Goal: Navigation & Orientation: Find specific page/section

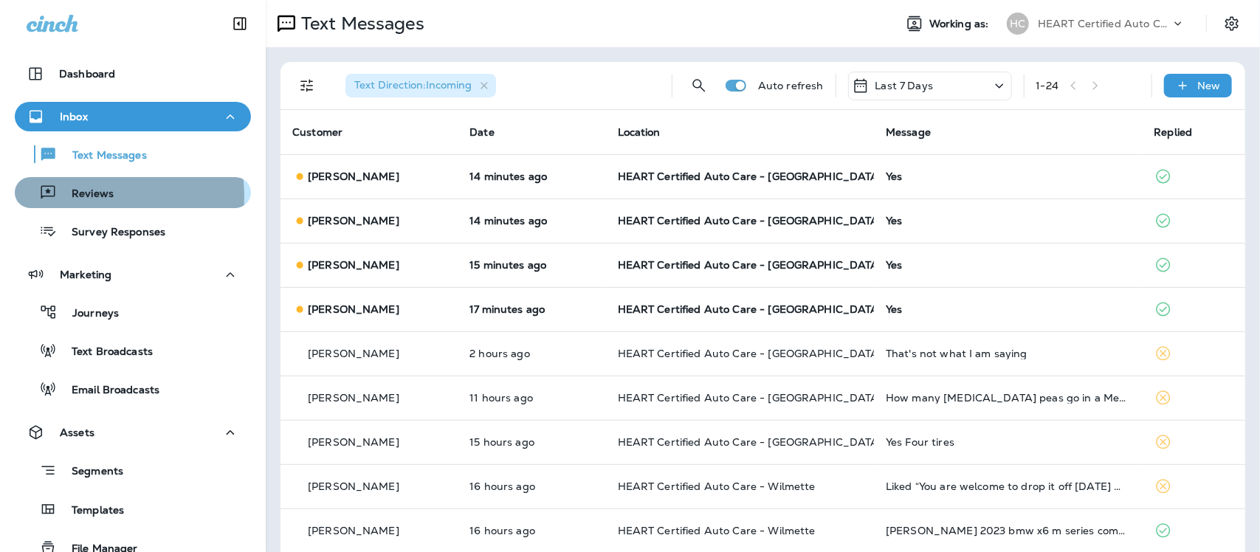
click at [82, 197] on p "Reviews" at bounding box center [85, 195] width 57 height 14
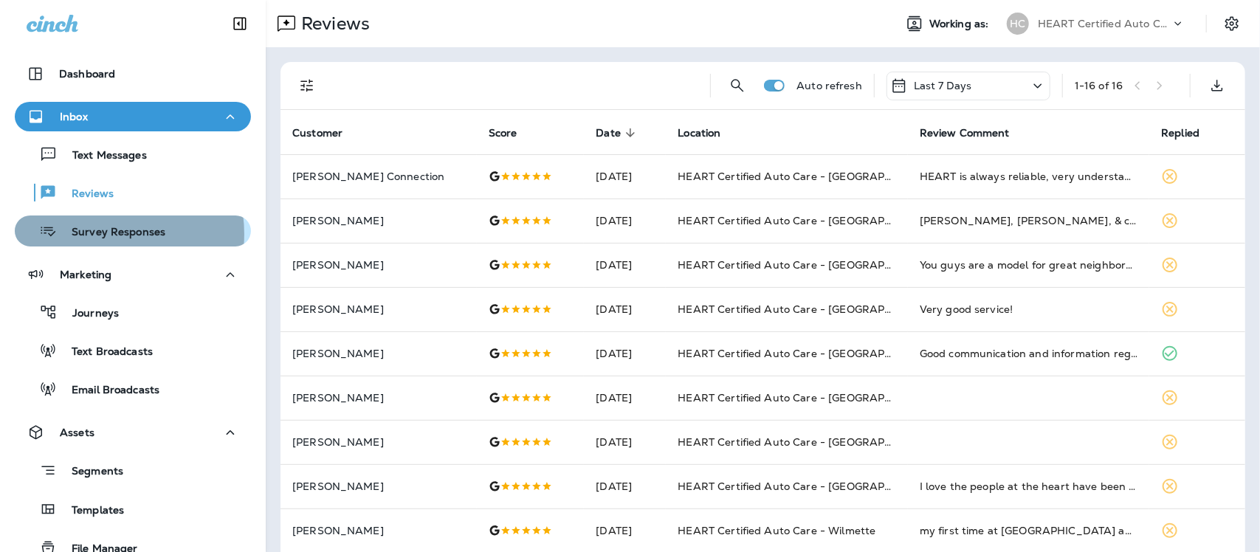
click at [102, 234] on p "Survey Responses" at bounding box center [111, 233] width 109 height 14
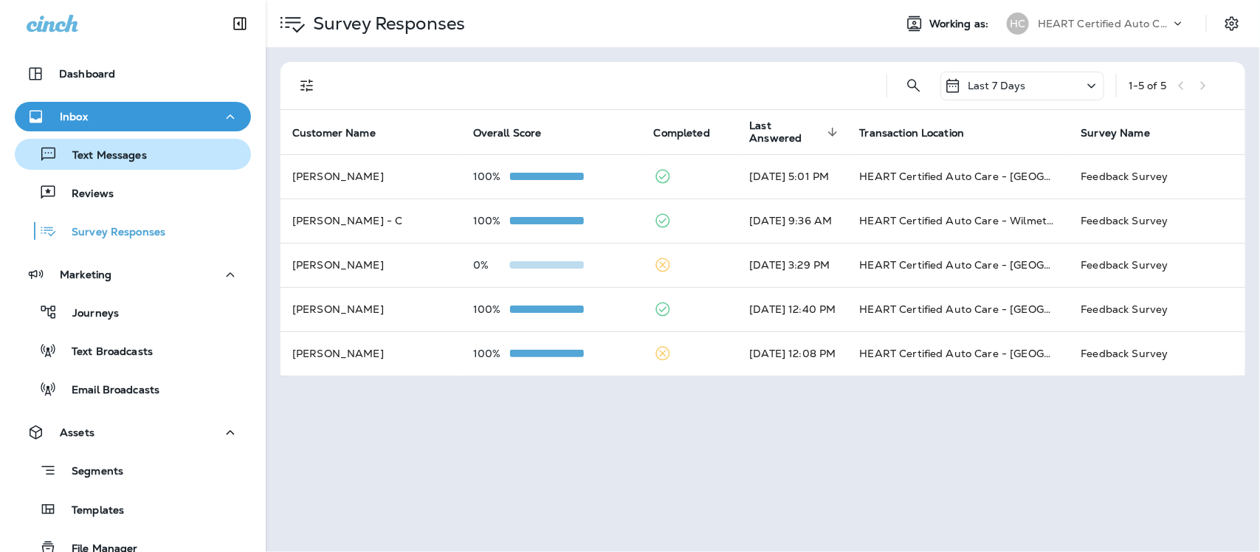
click at [103, 160] on p "Text Messages" at bounding box center [102, 156] width 89 height 14
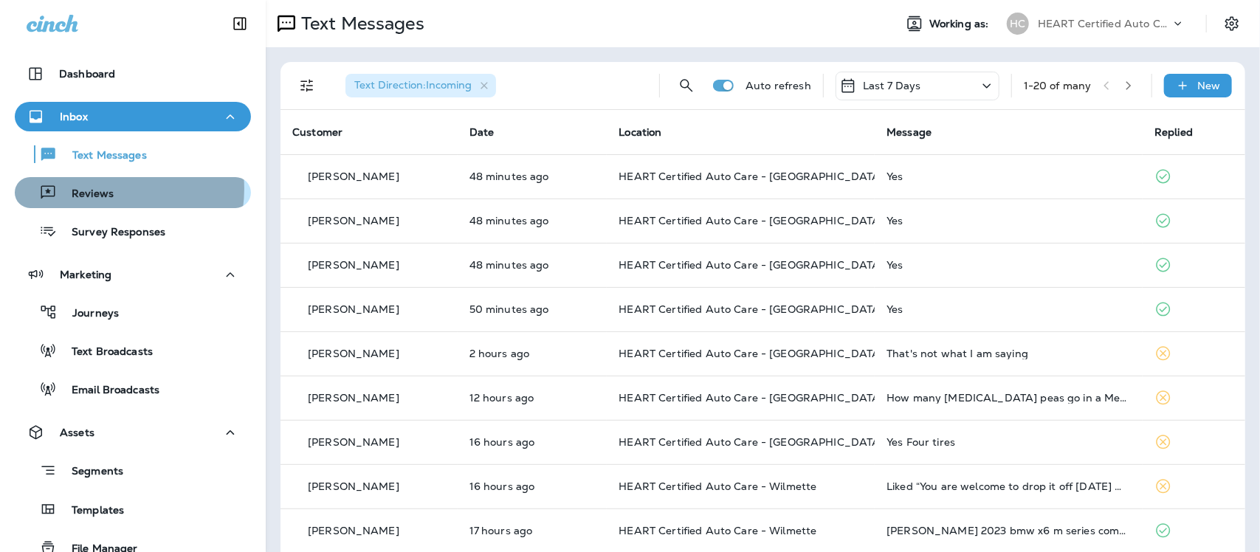
click at [106, 189] on p "Reviews" at bounding box center [85, 195] width 57 height 14
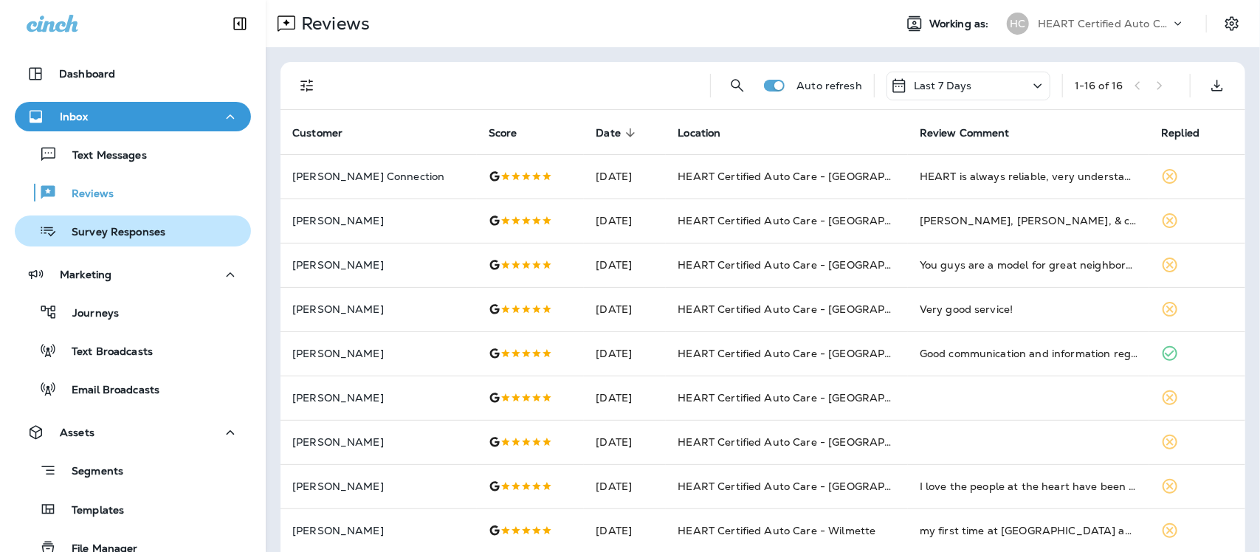
click at [120, 238] on p "Survey Responses" at bounding box center [111, 233] width 109 height 14
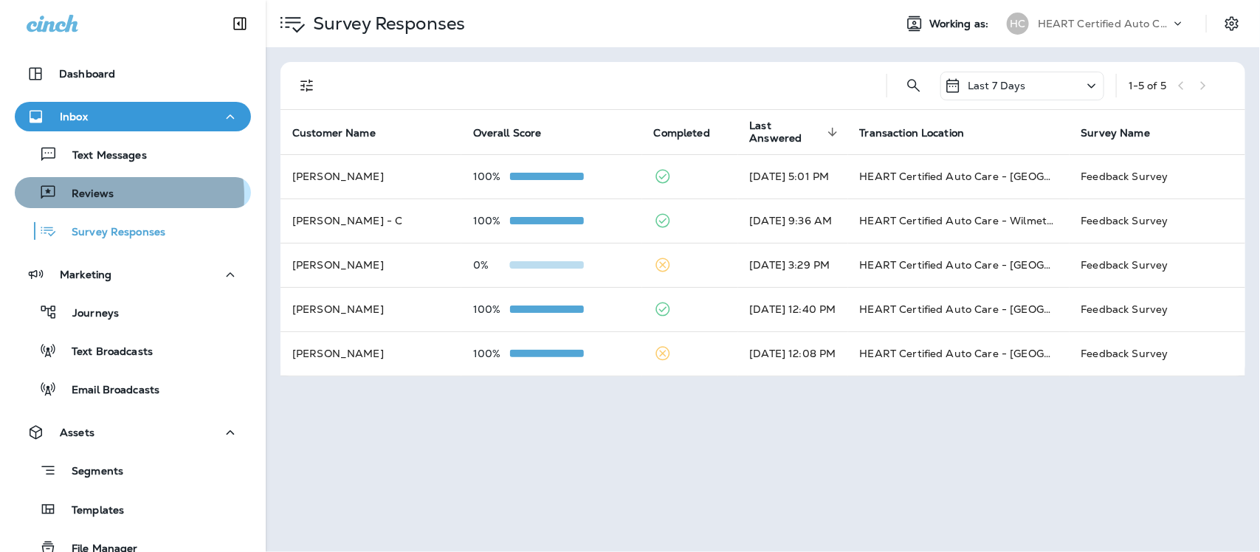
click at [105, 196] on p "Reviews" at bounding box center [85, 195] width 57 height 14
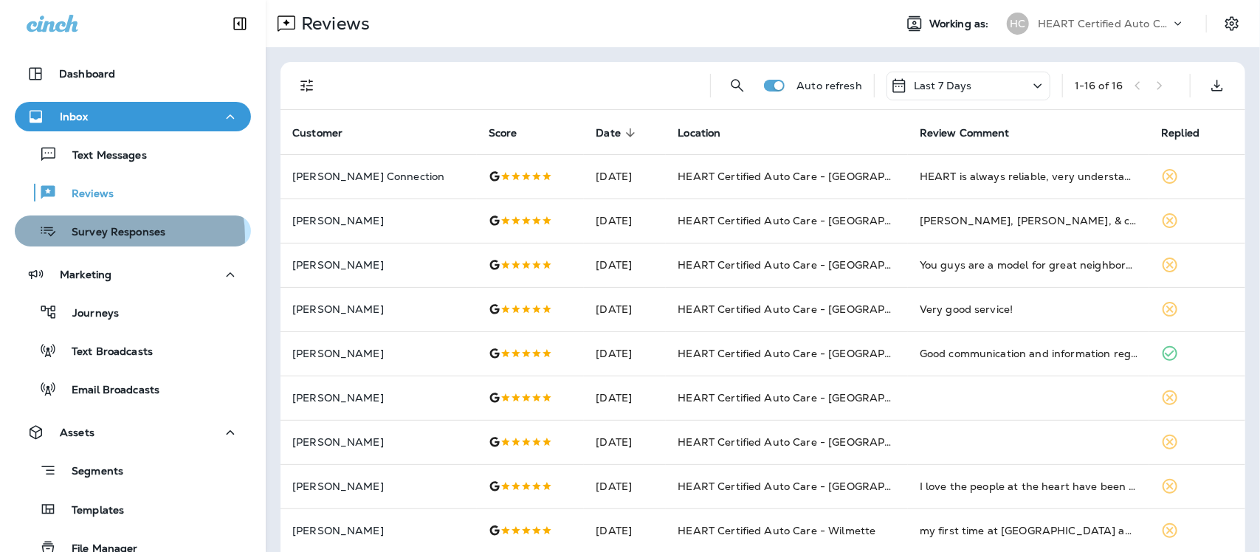
click at [116, 237] on p "Survey Responses" at bounding box center [111, 233] width 109 height 14
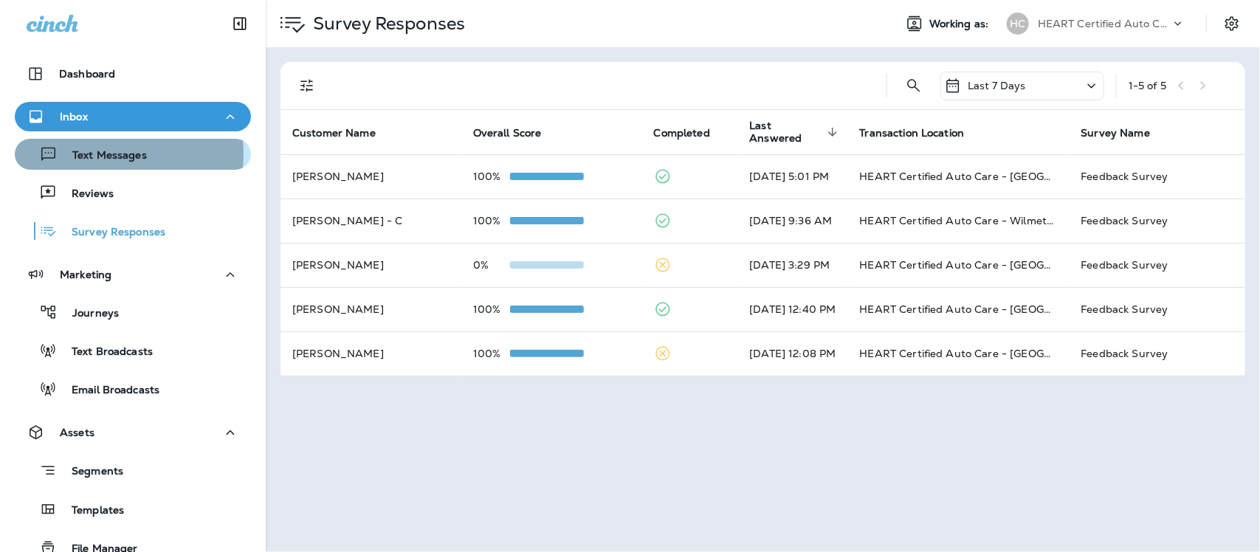
click at [108, 154] on p "Text Messages" at bounding box center [102, 156] width 89 height 14
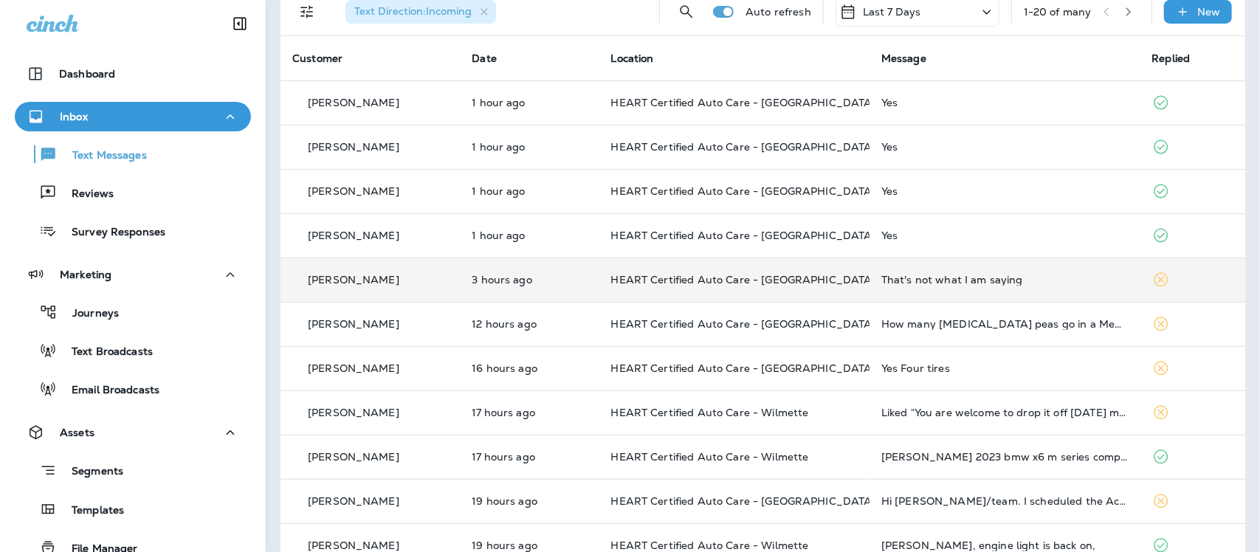
scroll to position [185, 0]
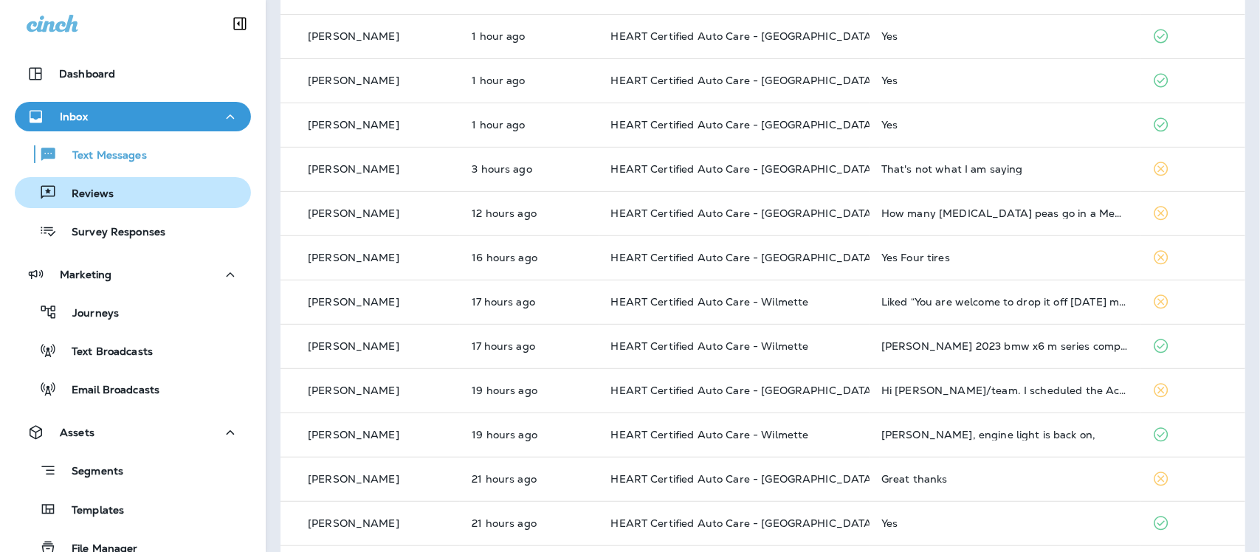
click at [80, 202] on div "Reviews" at bounding box center [67, 193] width 93 height 22
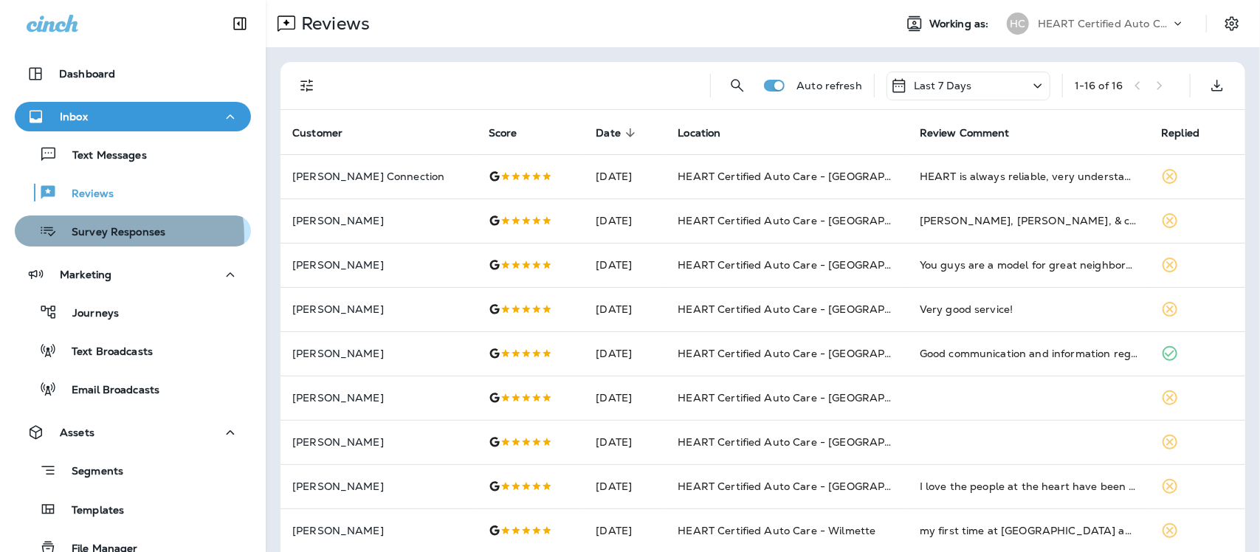
click at [108, 236] on p "Survey Responses" at bounding box center [111, 233] width 109 height 14
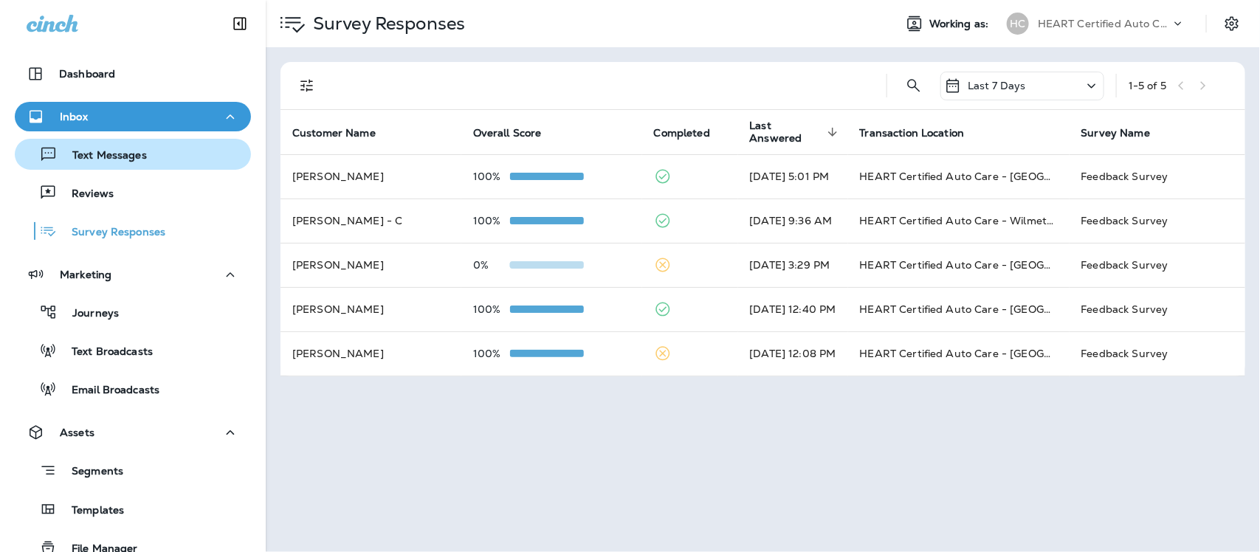
click at [96, 157] on p "Text Messages" at bounding box center [102, 156] width 89 height 14
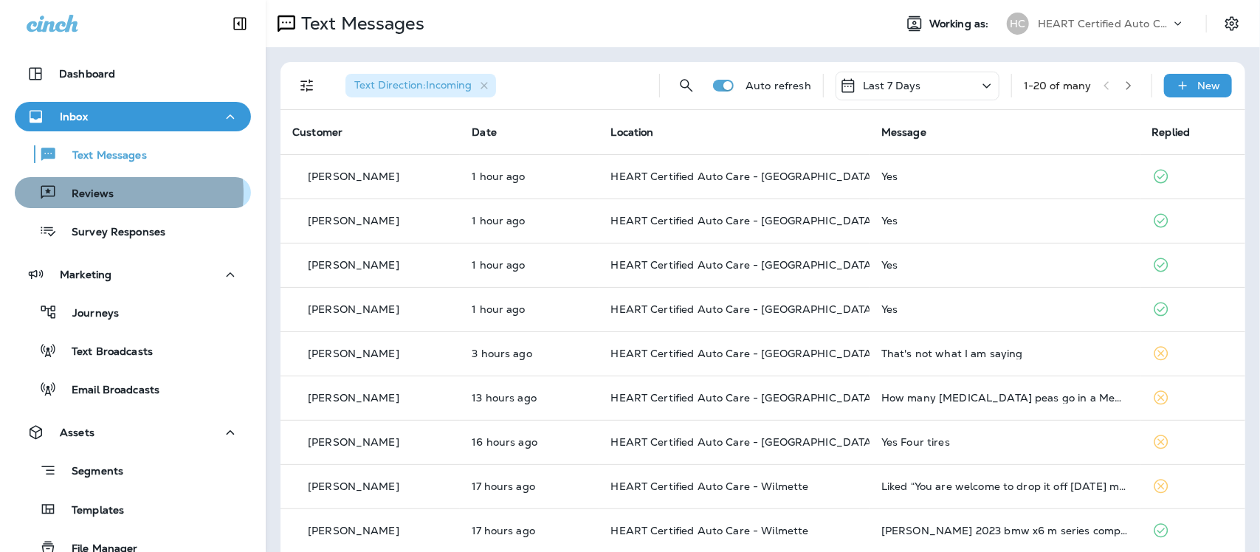
click at [98, 193] on p "Reviews" at bounding box center [85, 195] width 57 height 14
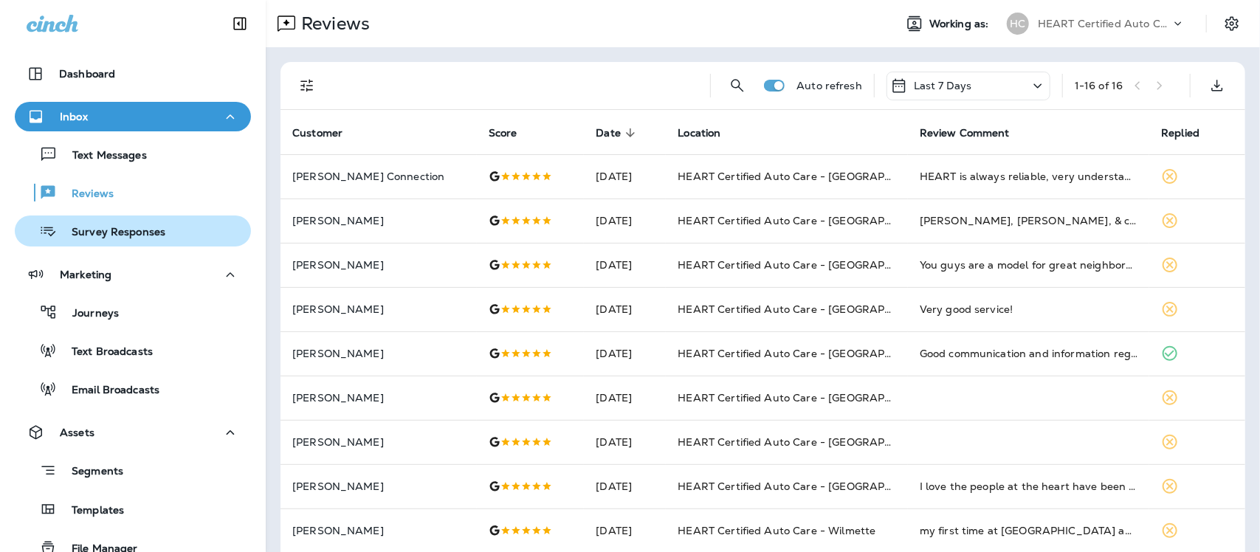
click at [119, 234] on p "Survey Responses" at bounding box center [111, 233] width 109 height 14
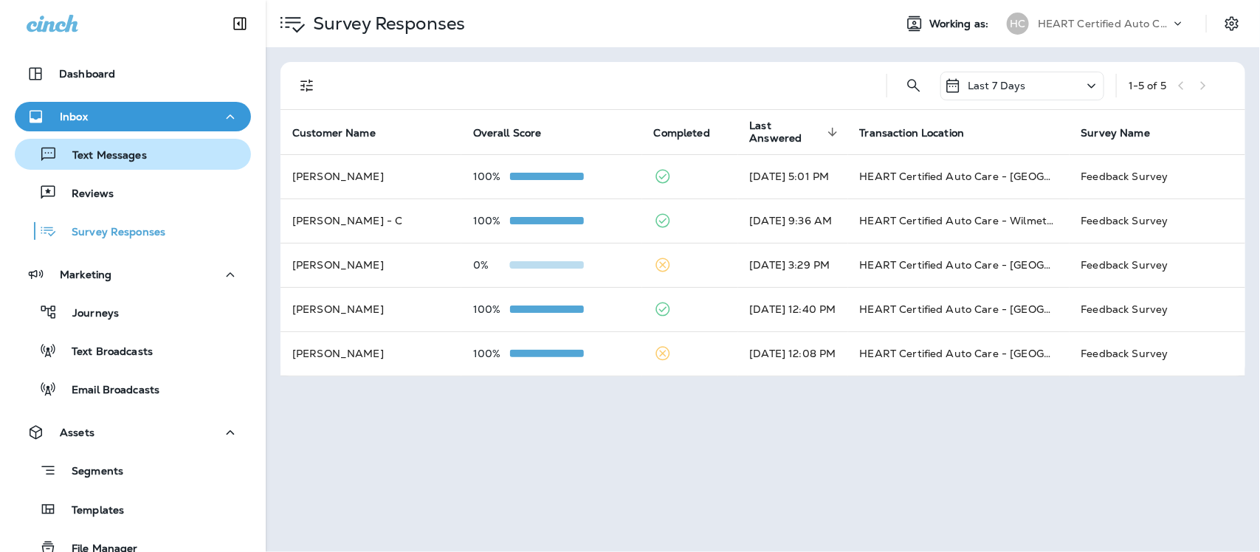
click at [117, 157] on p "Text Messages" at bounding box center [102, 156] width 89 height 14
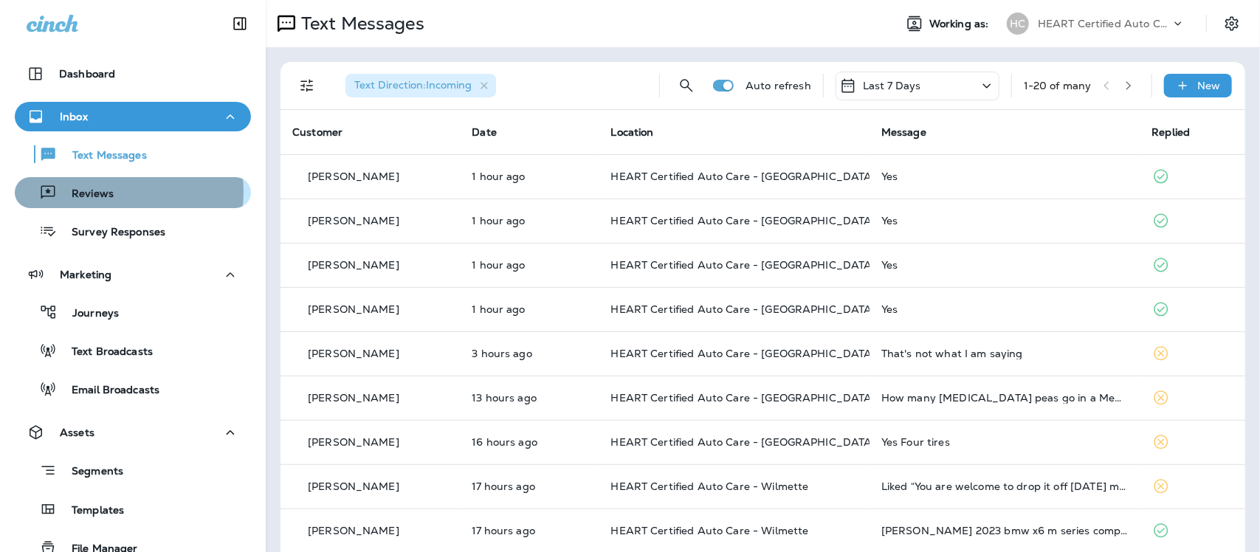
click at [105, 192] on p "Reviews" at bounding box center [85, 195] width 57 height 14
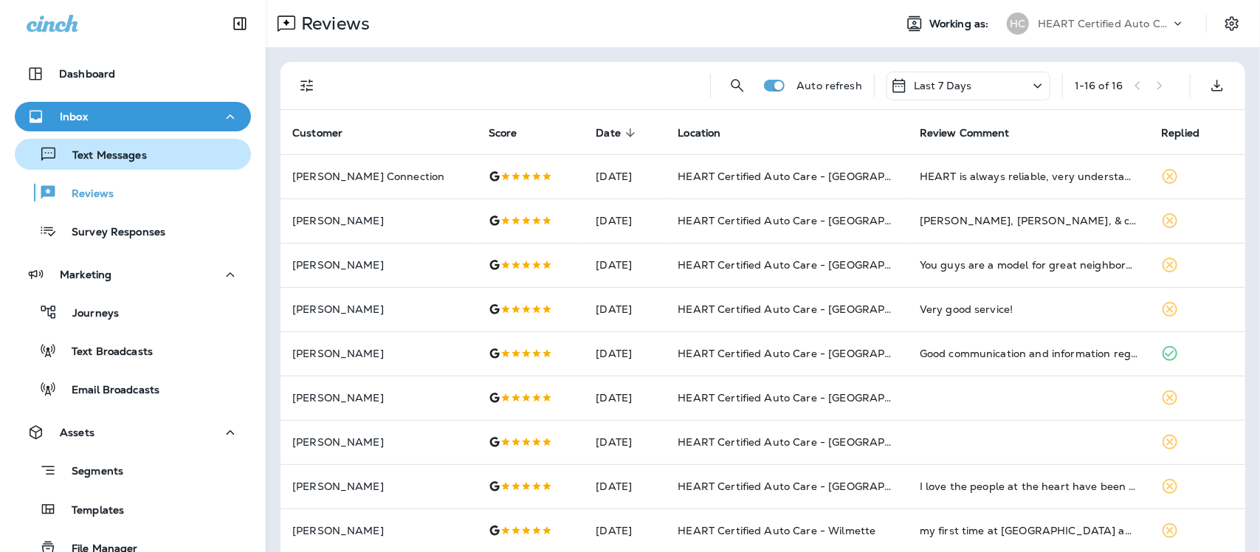
click at [97, 162] on div "Text Messages" at bounding box center [84, 154] width 126 height 22
